Goal: Task Accomplishment & Management: Manage account settings

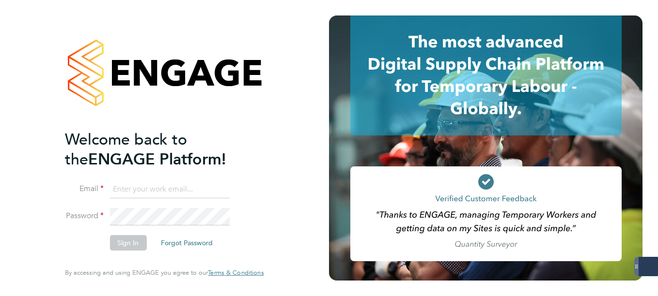
type input "[EMAIL_ADDRESS][PERSON_NAME][DOMAIN_NAME]"
click at [135, 240] on button "Sign In" at bounding box center [127, 243] width 37 height 16
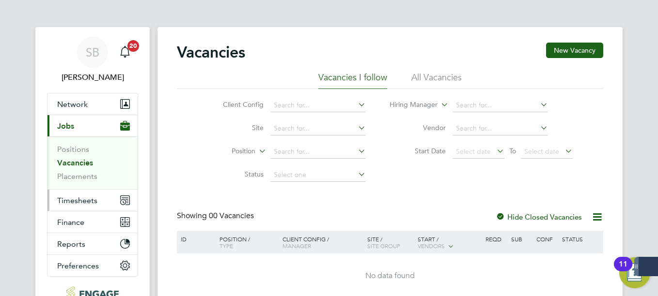
click at [74, 204] on span "Timesheets" at bounding box center [77, 200] width 40 height 9
click at [78, 199] on span "Timesheets" at bounding box center [77, 200] width 40 height 9
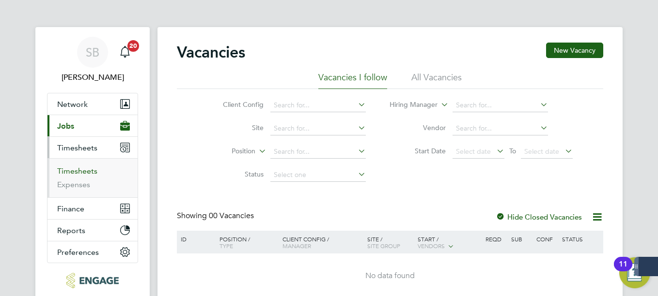
click at [82, 173] on link "Timesheets" at bounding box center [77, 171] width 40 height 9
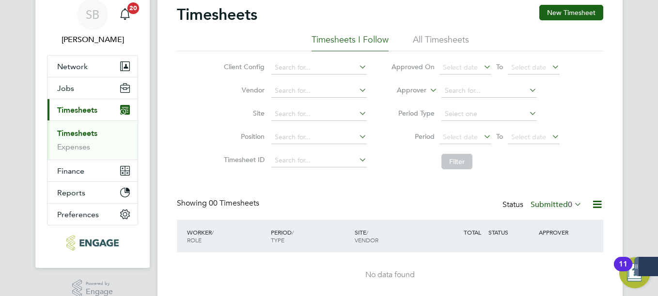
scroll to position [38, 0]
click at [556, 206] on label "Submitted 0" at bounding box center [555, 205] width 51 height 10
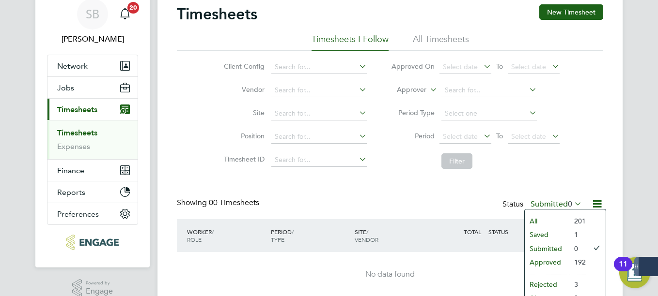
click at [543, 235] on li "Saved" at bounding box center [547, 235] width 45 height 14
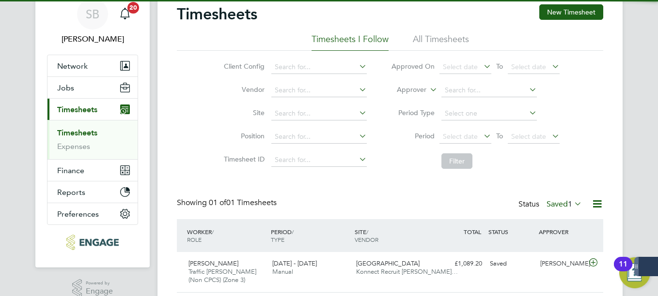
scroll to position [70, 0]
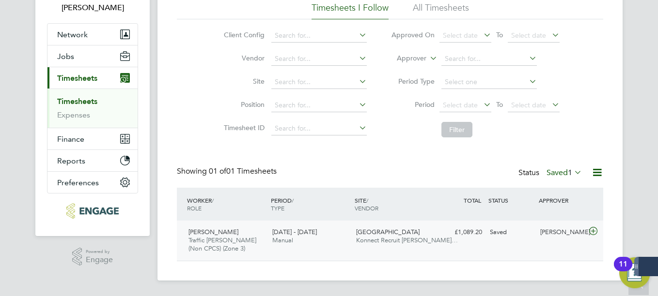
click at [522, 240] on div "Saved" at bounding box center [511, 233] width 50 height 16
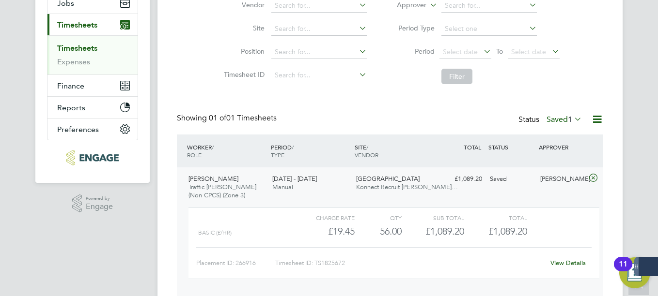
scroll to position [124, 0]
click at [554, 260] on link "View Details" at bounding box center [567, 263] width 35 height 8
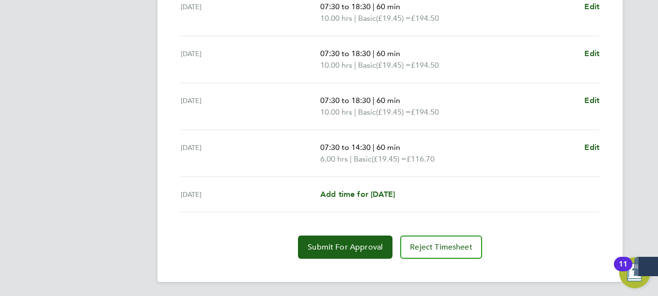
scroll to position [423, 0]
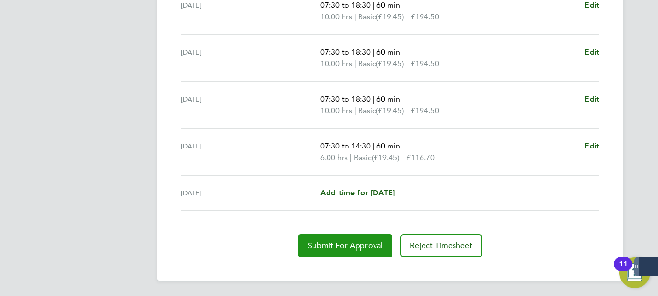
click at [337, 237] on button "Submit For Approval" at bounding box center [345, 245] width 94 height 23
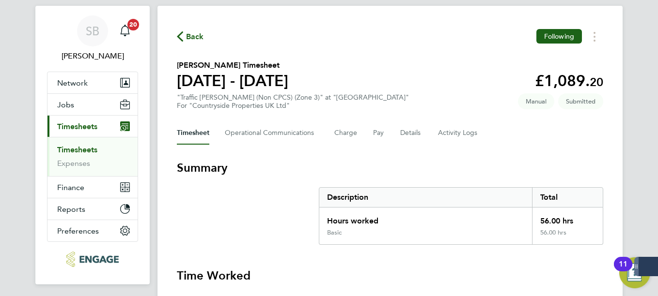
scroll to position [21, 0]
click at [408, 132] on button "Details" at bounding box center [411, 133] width 22 height 23
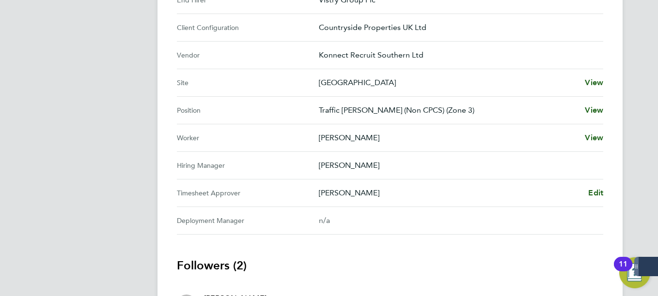
scroll to position [357, 0]
click at [597, 192] on span "Edit" at bounding box center [595, 191] width 15 height 9
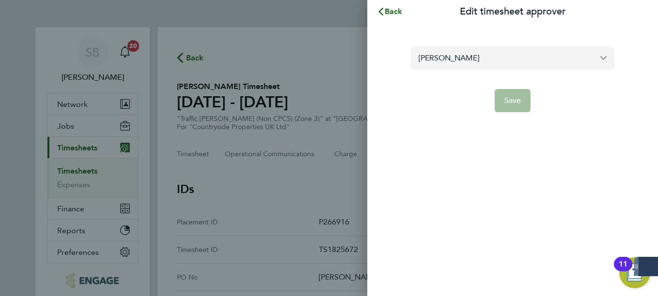
click at [528, 59] on input "[PERSON_NAME]" at bounding box center [512, 58] width 203 height 23
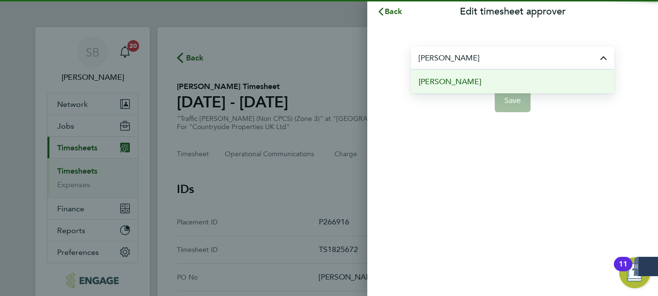
click at [482, 85] on li "[PERSON_NAME]" at bounding box center [512, 82] width 203 height 24
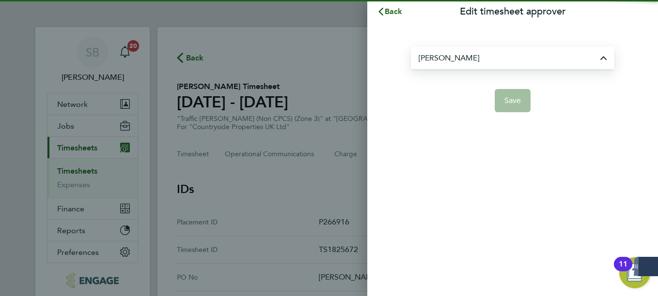
type input "[PERSON_NAME]"
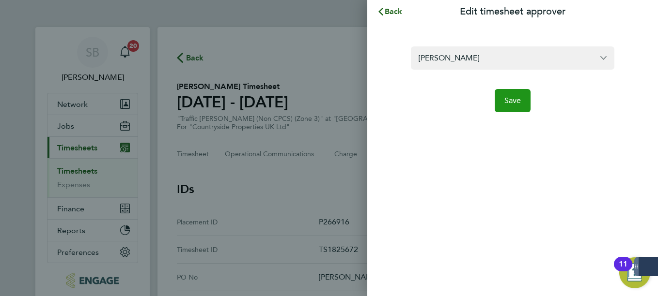
click at [509, 102] on span "Save" at bounding box center [512, 101] width 17 height 10
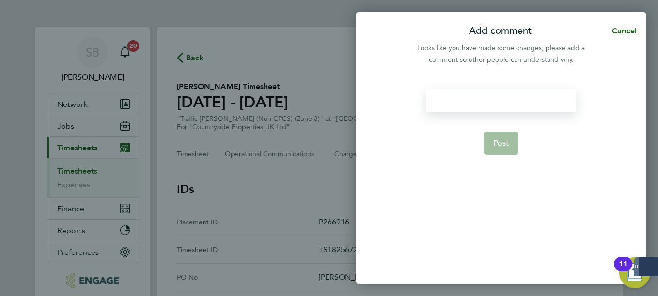
click at [509, 102] on div at bounding box center [501, 100] width 150 height 23
click at [496, 143] on span "Post" at bounding box center [501, 144] width 16 height 10
